Goal: Transaction & Acquisition: Purchase product/service

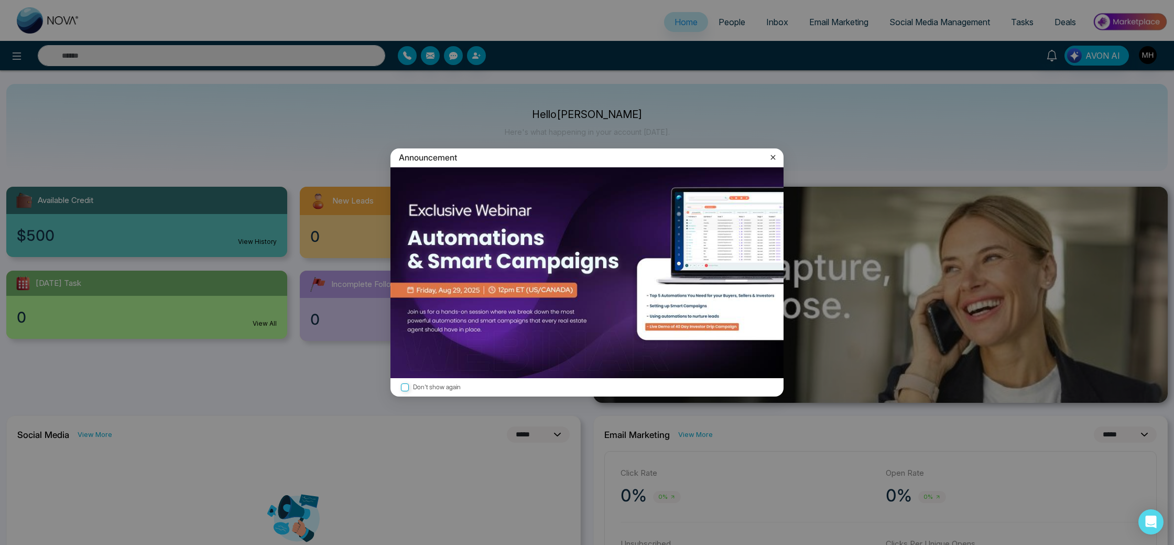
select select "*"
click at [770, 157] on icon at bounding box center [773, 157] width 10 height 10
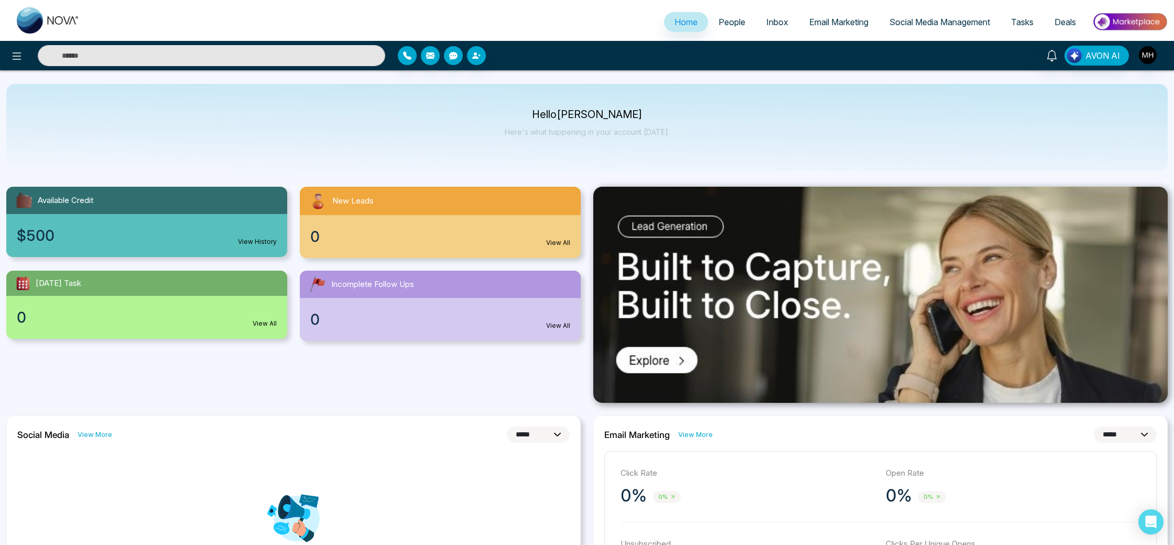
click at [948, 26] on span "Social Media Management" at bounding box center [939, 22] width 101 height 10
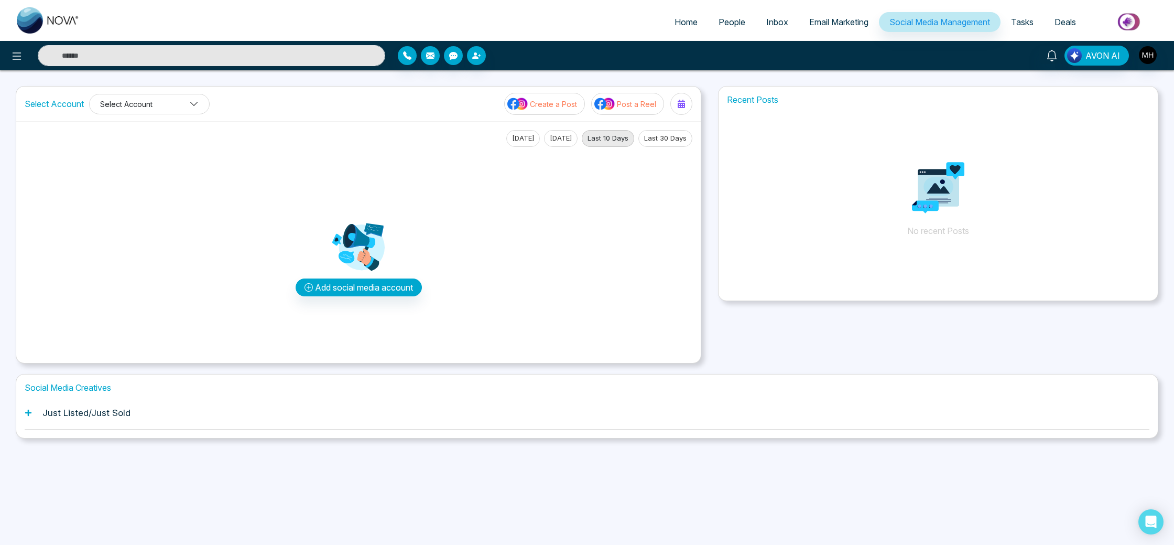
click at [188, 108] on button "Select Account" at bounding box center [149, 104] width 121 height 20
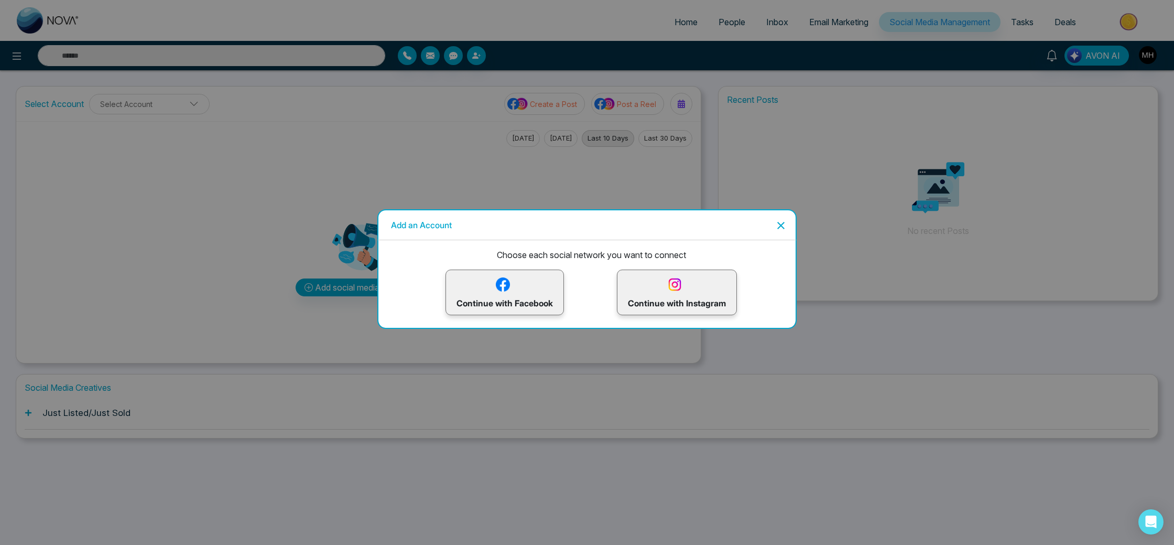
click at [776, 230] on icon "Close" at bounding box center [781, 225] width 13 height 13
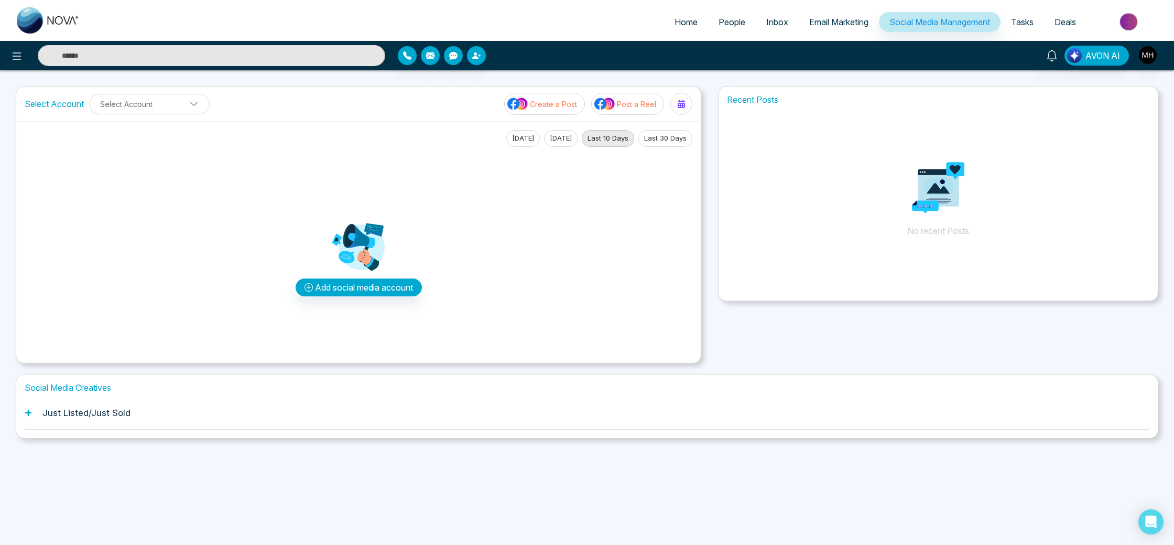
click at [988, 30] on link "Social Media Management" at bounding box center [940, 22] width 122 height 20
click at [91, 417] on h1 "Just Listed/Just Sold" at bounding box center [86, 412] width 88 height 10
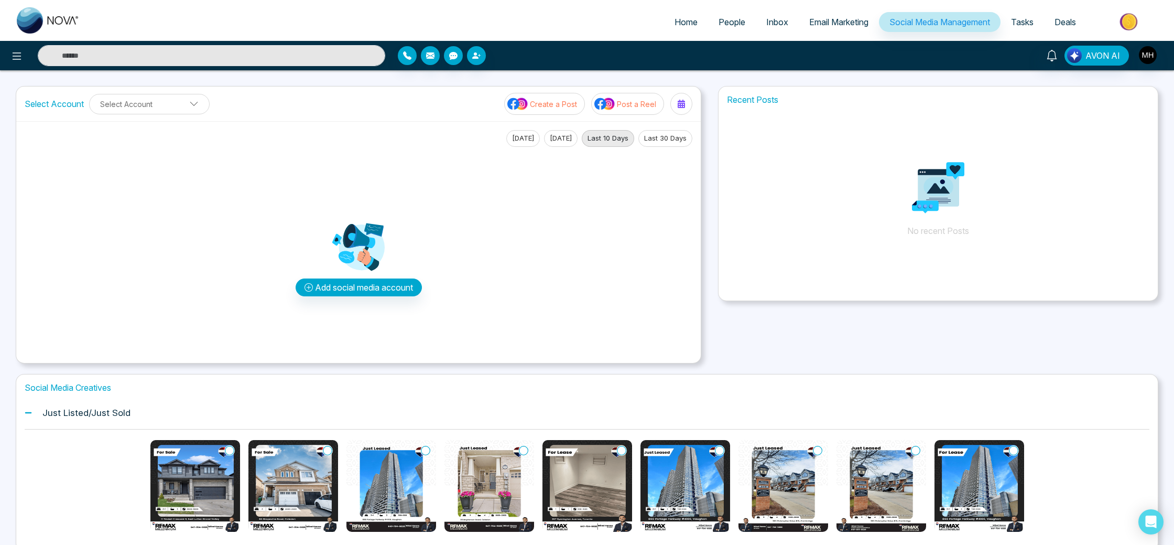
click at [688, 23] on span "Home" at bounding box center [685, 22] width 23 height 10
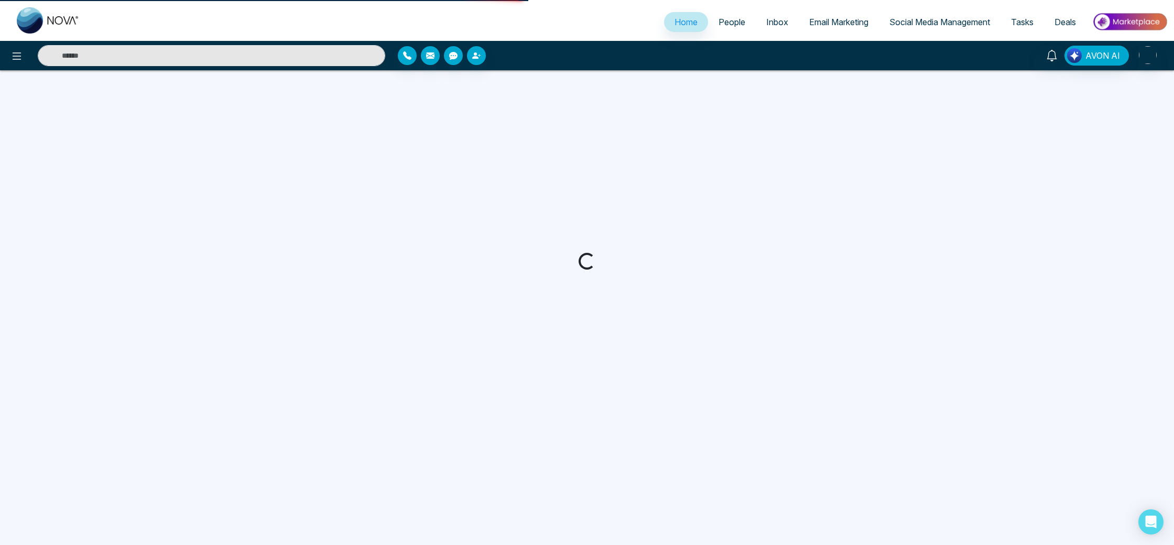
select select "*"
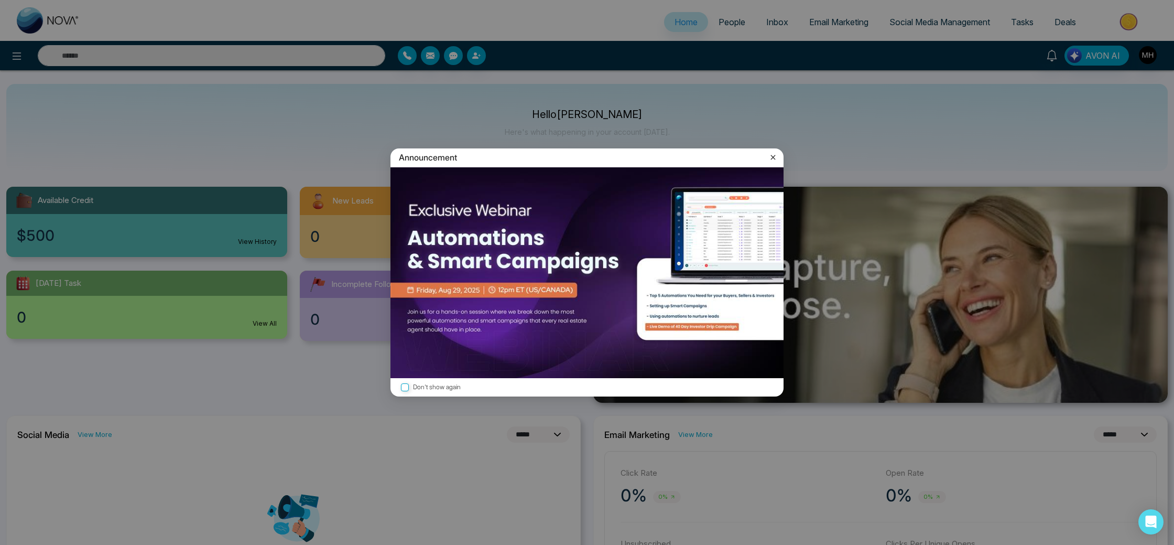
click at [772, 159] on icon at bounding box center [773, 157] width 10 height 10
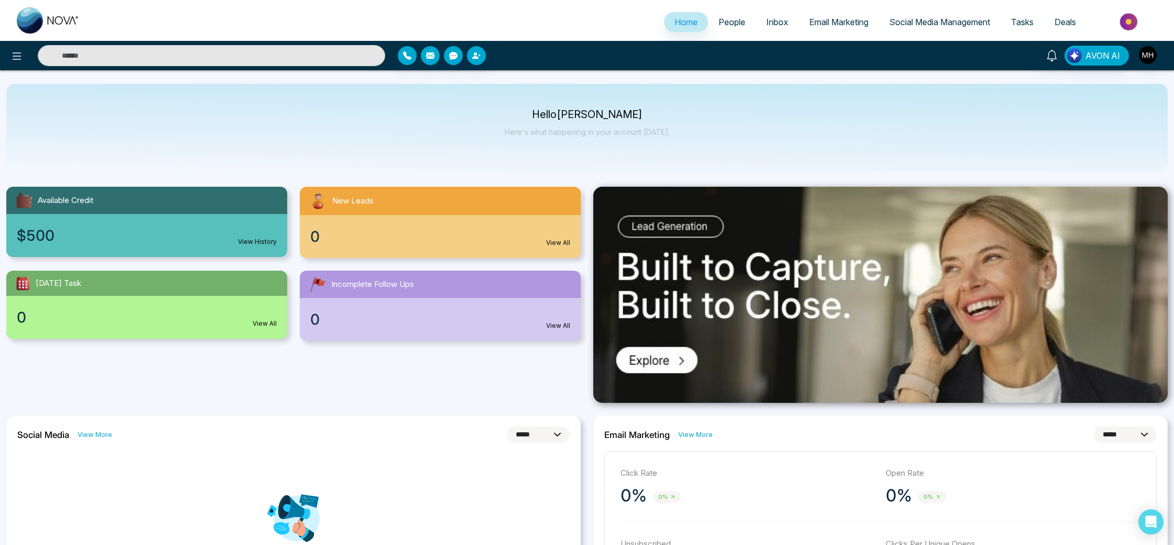
click at [1130, 19] on img at bounding box center [1130, 22] width 76 height 24
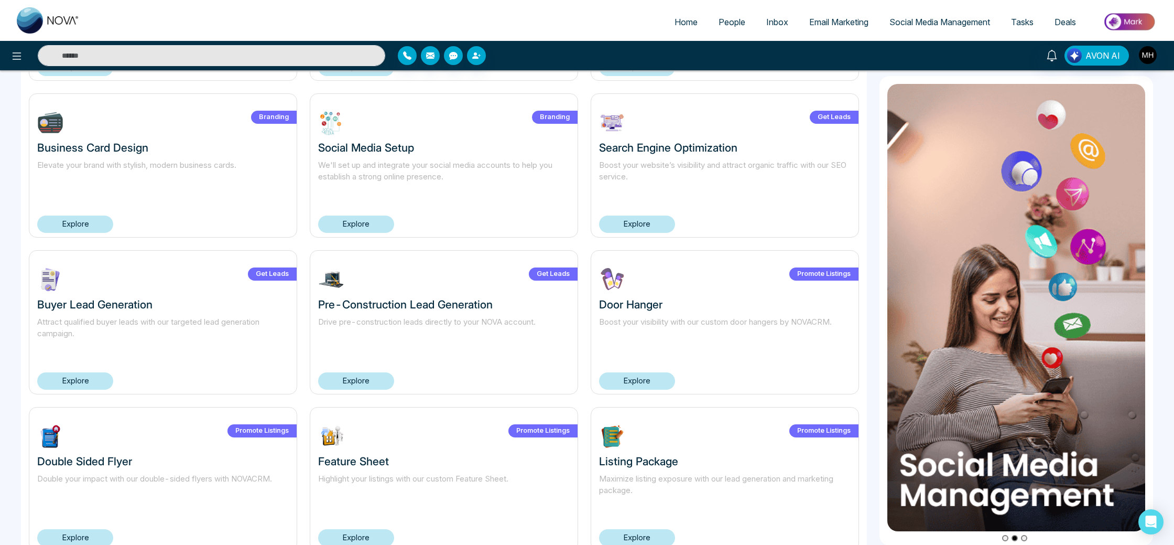
scroll to position [556, 0]
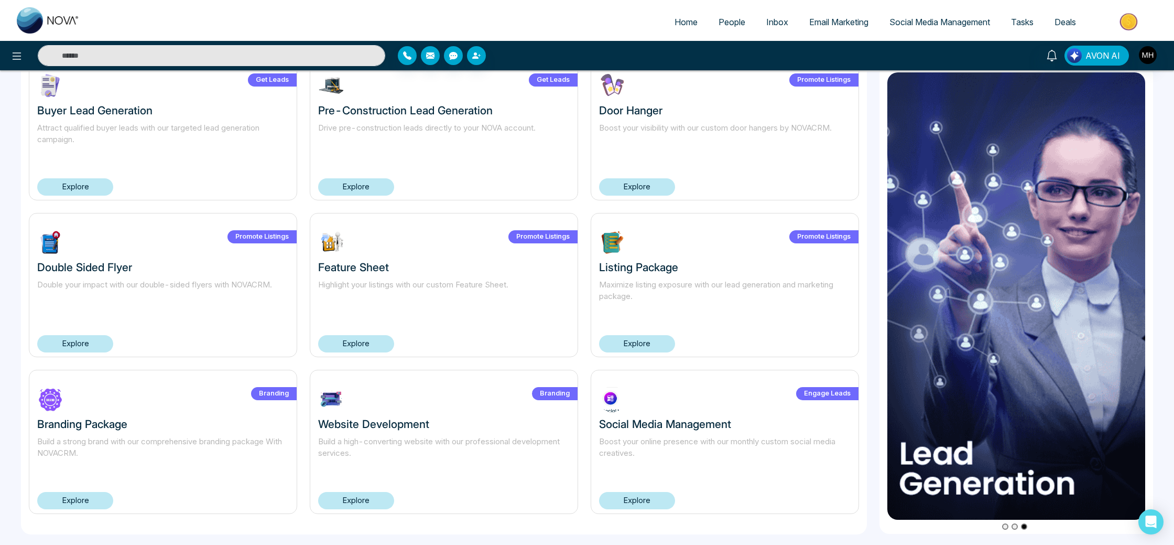
click at [646, 499] on link "Explore" at bounding box center [637, 500] width 76 height 17
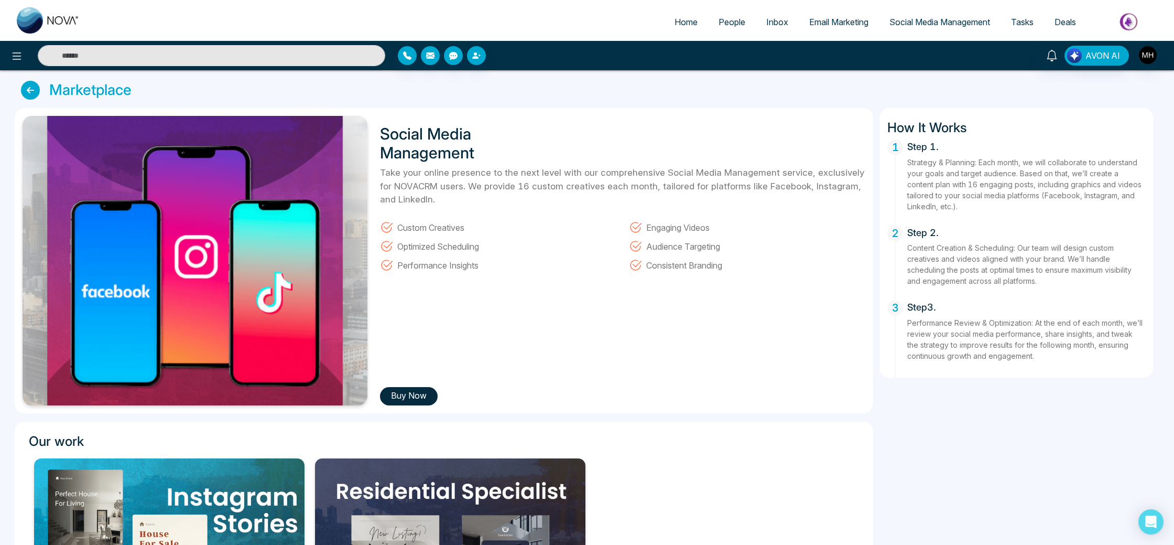
click at [423, 391] on button "Buy Now" at bounding box center [409, 396] width 58 height 18
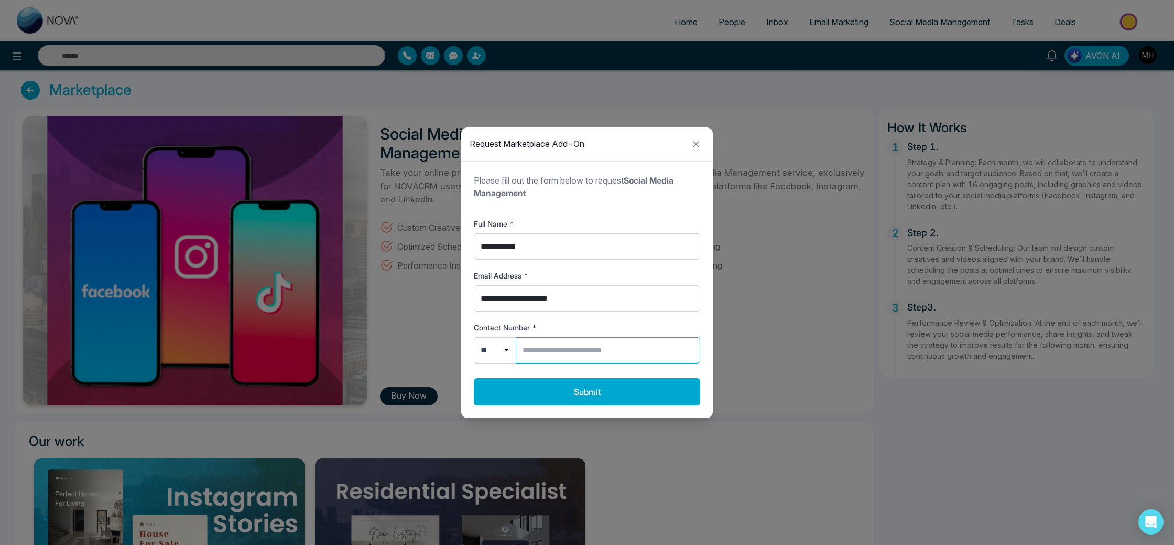
click at [554, 348] on input "Contact Number *" at bounding box center [608, 350] width 184 height 26
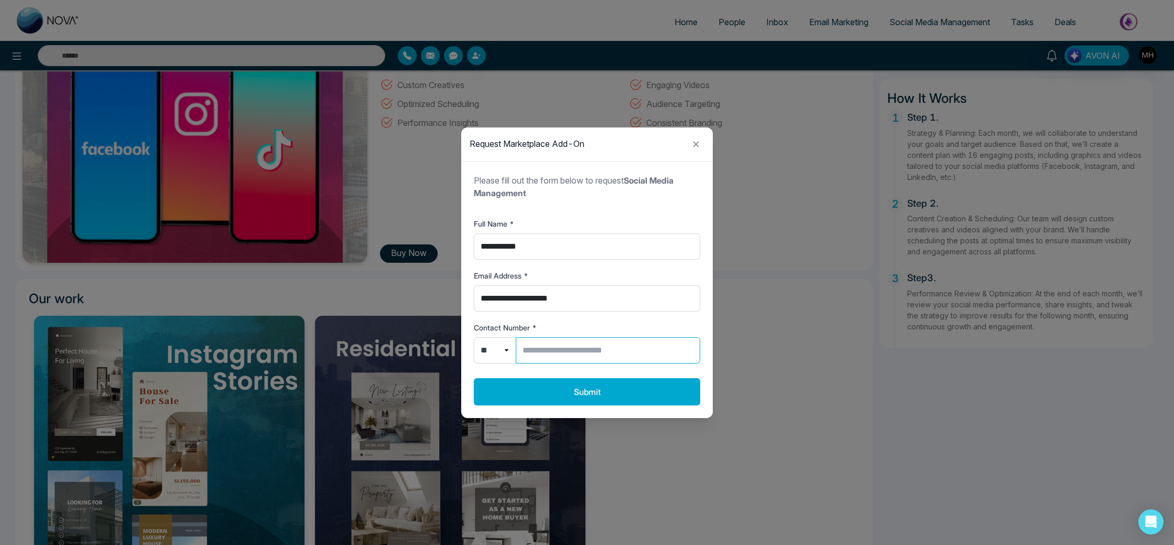
scroll to position [144, 0]
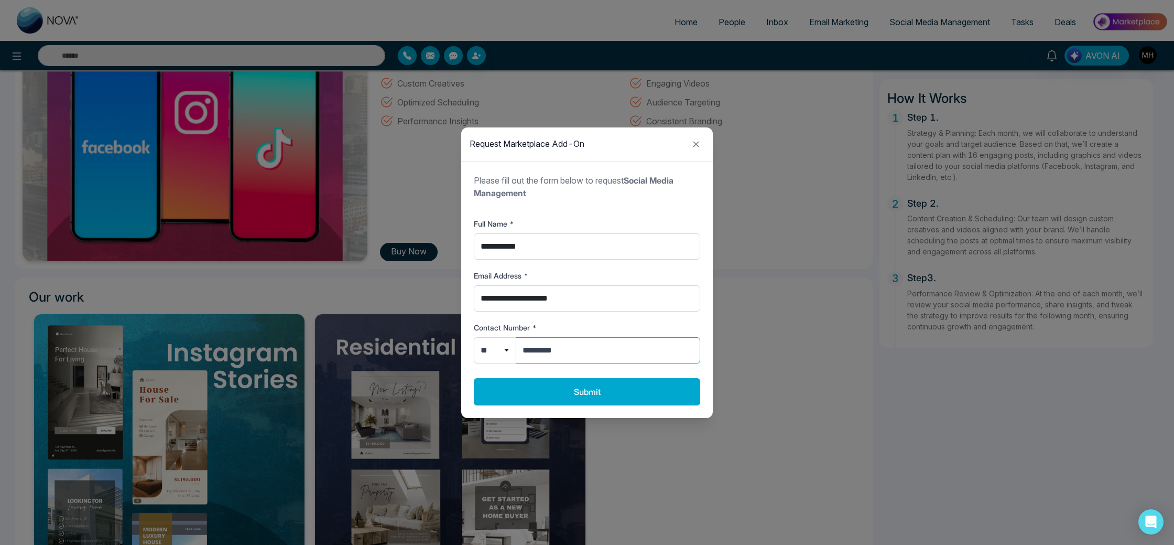
type input "**********"
click button "Submit" at bounding box center [587, 391] width 226 height 27
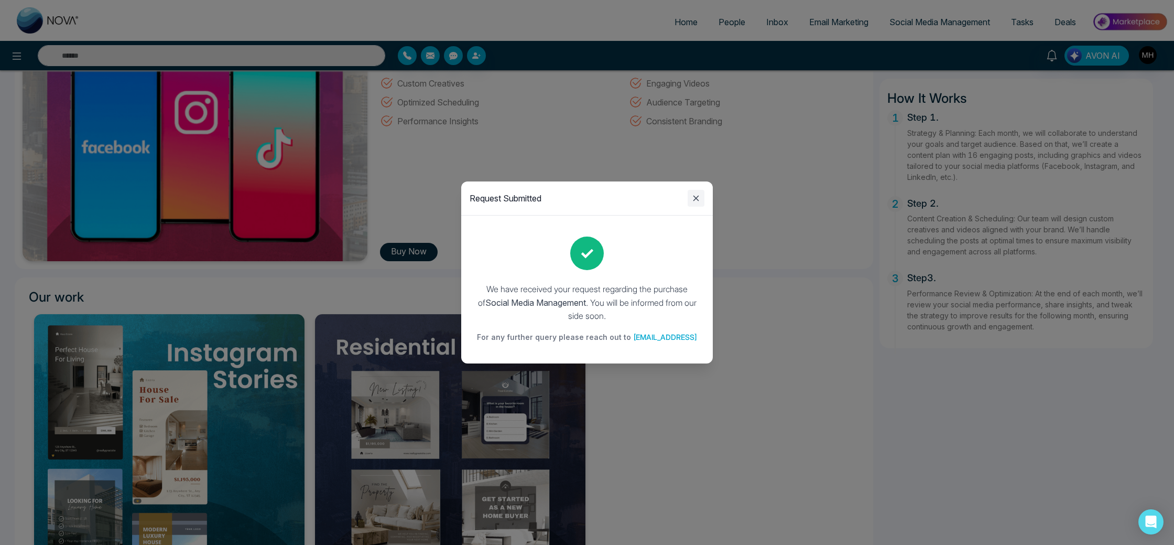
click at [704, 194] on button "Close modal" at bounding box center [696, 198] width 17 height 17
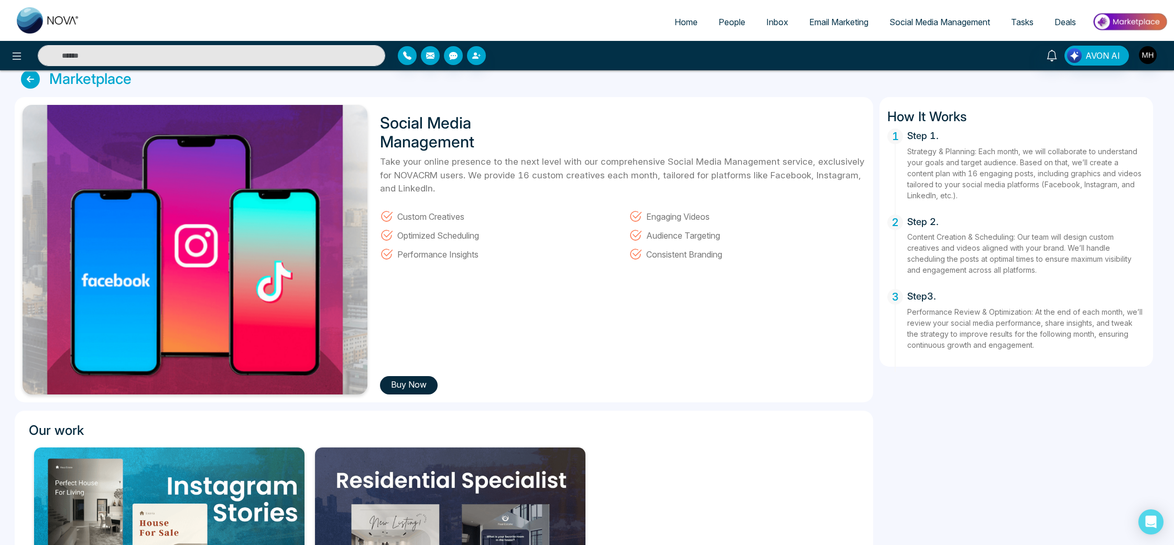
scroll to position [13, 0]
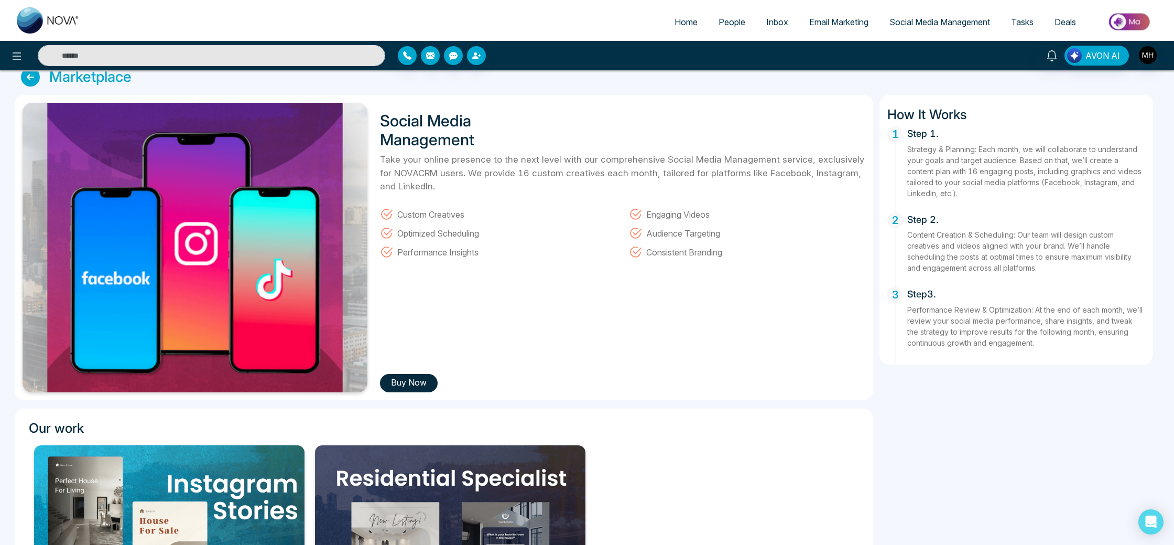
click at [688, 25] on span "Home" at bounding box center [685, 22] width 23 height 10
select select "*"
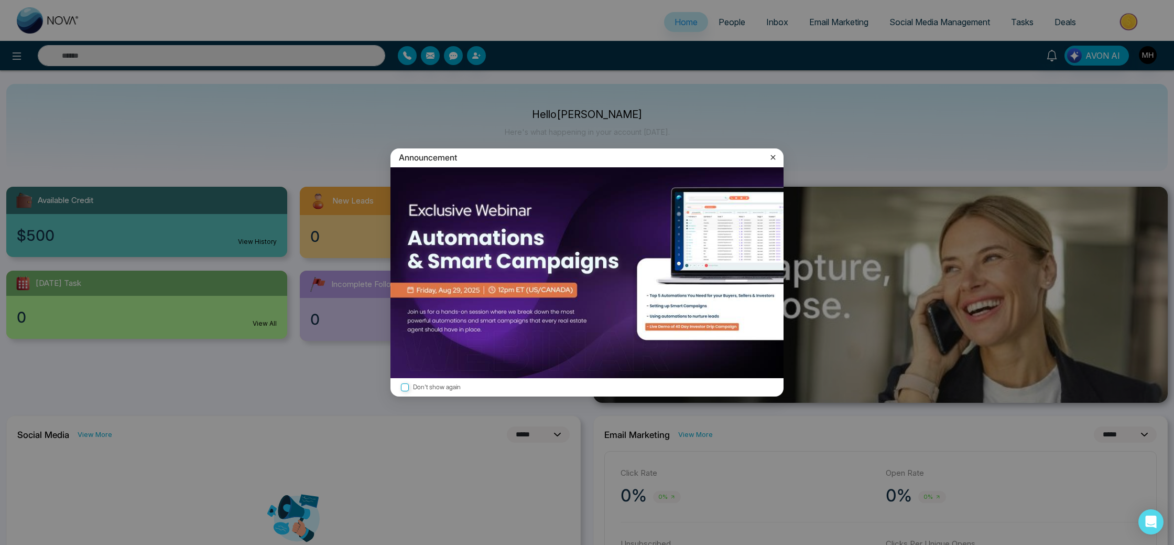
click at [777, 156] on icon at bounding box center [773, 157] width 10 height 10
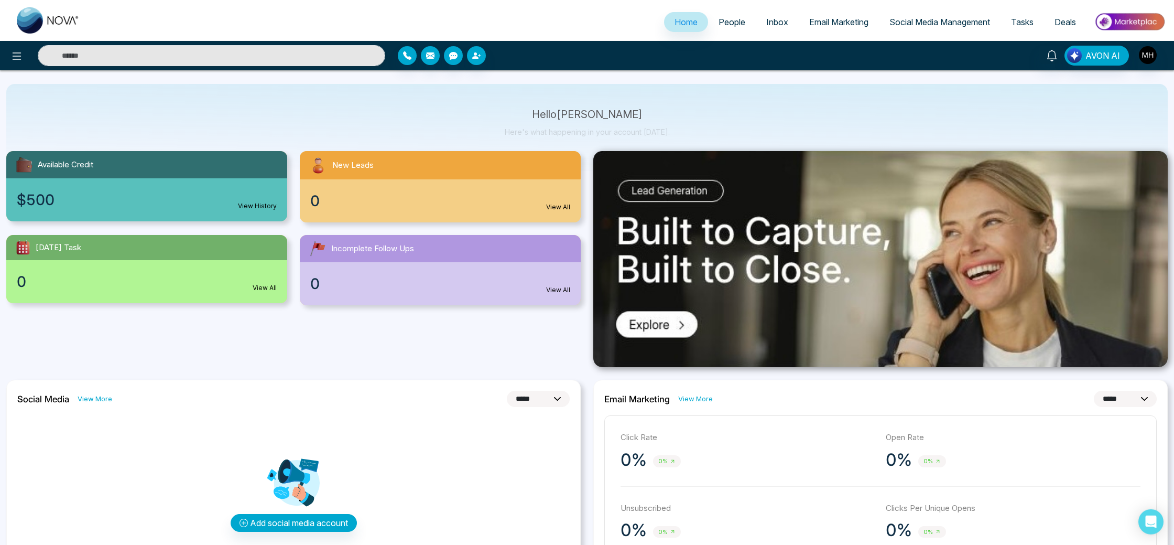
scroll to position [37, 0]
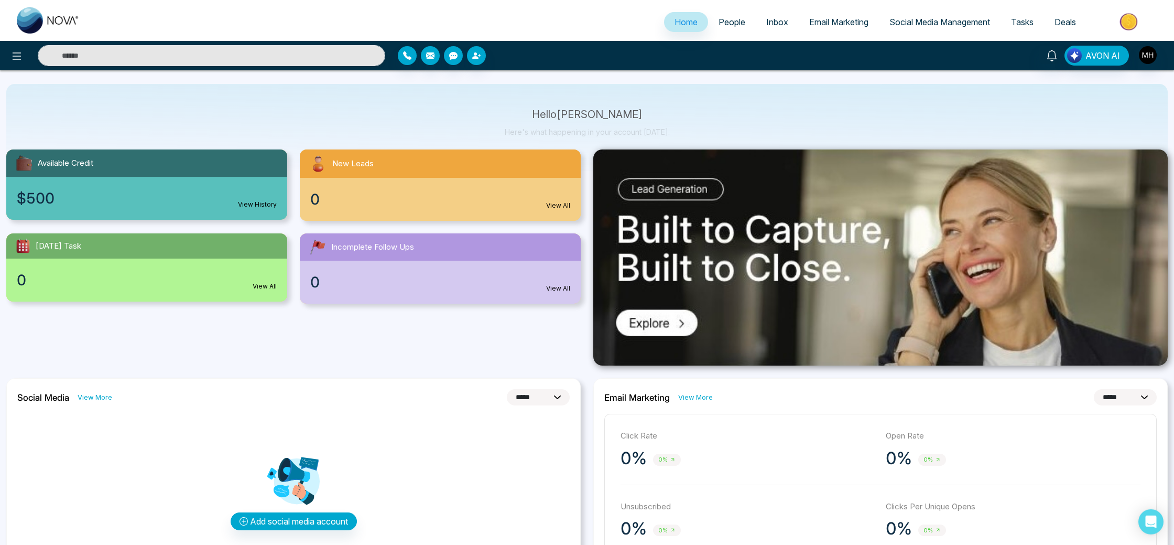
click at [687, 20] on span "Home" at bounding box center [685, 22] width 23 height 10
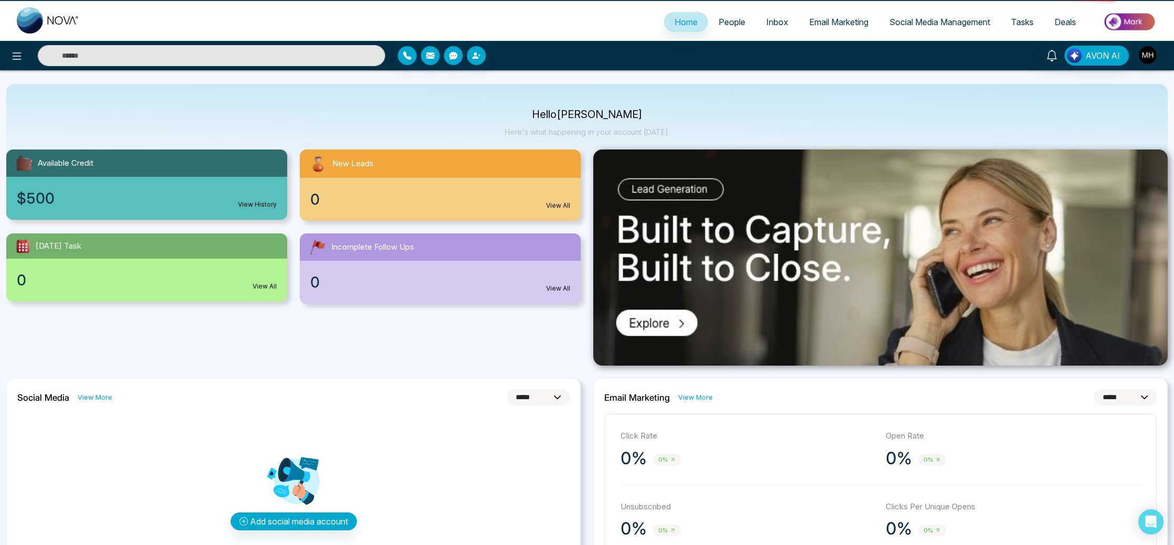
scroll to position [0, 0]
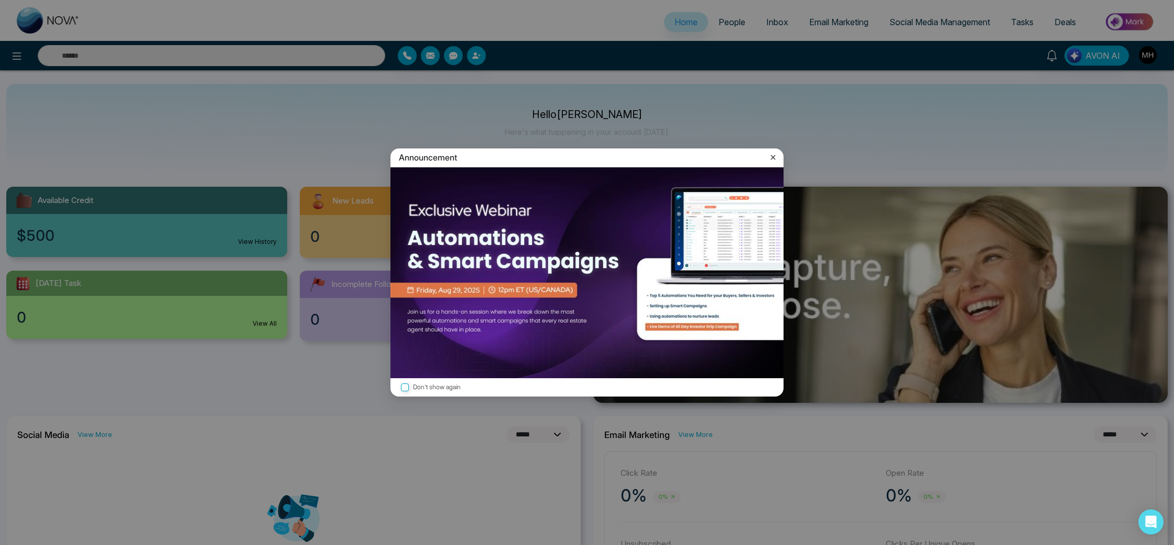
click at [769, 159] on icon at bounding box center [773, 157] width 10 height 10
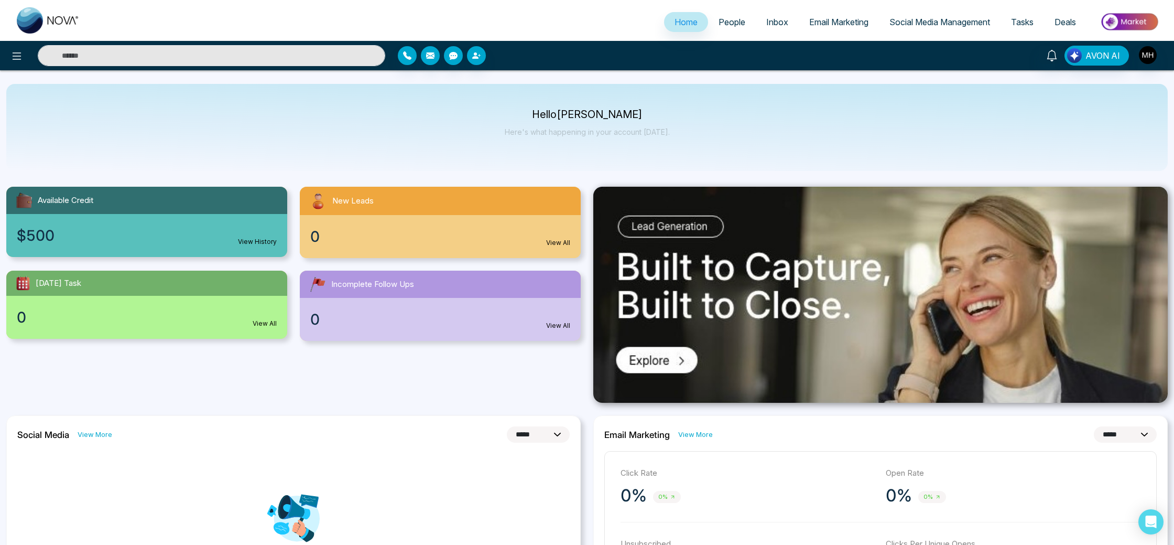
click at [167, 225] on div "$500 View History" at bounding box center [146, 235] width 281 height 43
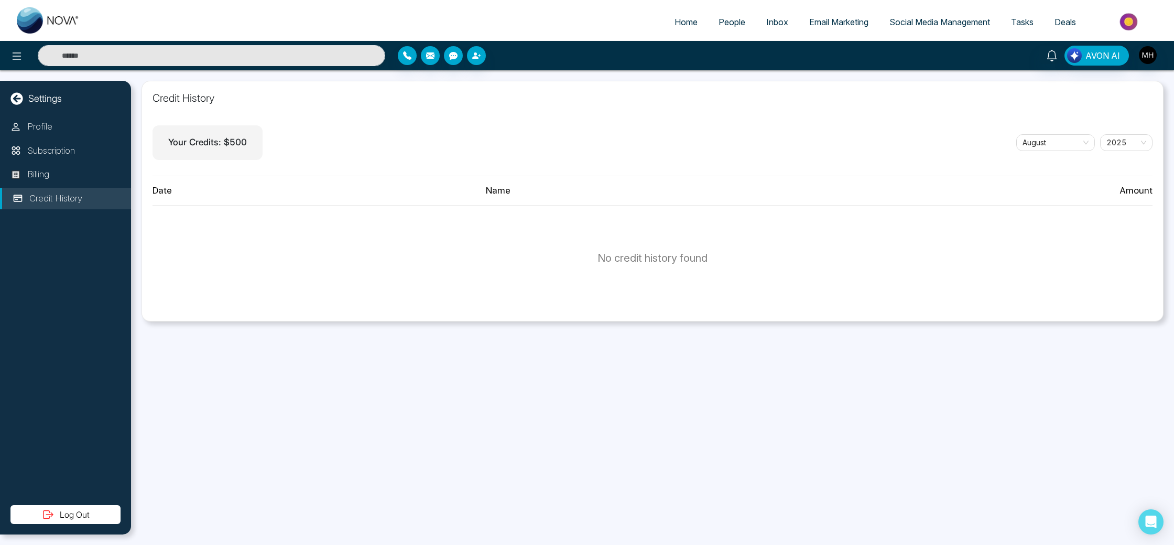
click at [38, 163] on div "Profile Subscription Billing Credit History" at bounding box center [65, 310] width 131 height 389
click at [40, 158] on li "Subscription" at bounding box center [65, 151] width 131 height 22
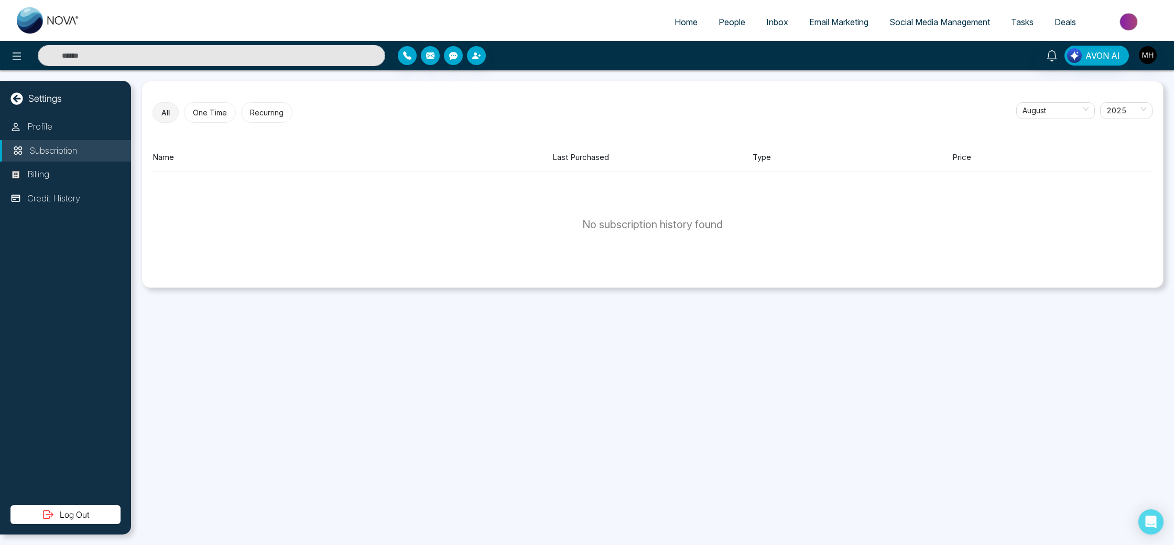
click at [66, 100] on div "Settings" at bounding box center [65, 98] width 131 height 14
click at [38, 101] on p "Settings" at bounding box center [45, 98] width 34 height 14
click at [7, 102] on div "Settings" at bounding box center [65, 98] width 131 height 14
click at [18, 99] on icon at bounding box center [16, 98] width 13 height 13
select select "*"
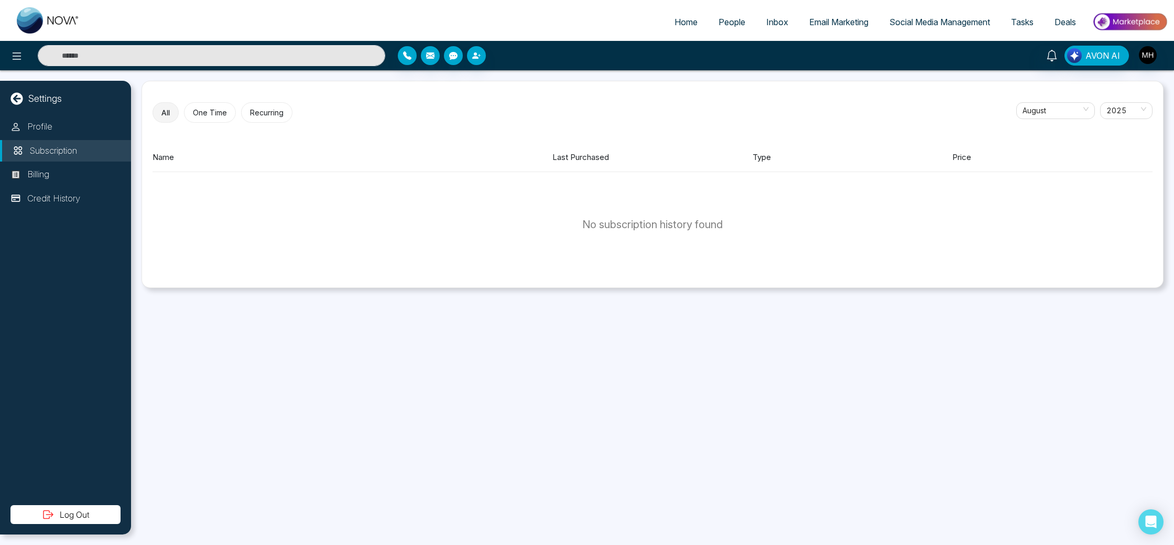
select select "*"
